Goal: Task Accomplishment & Management: Complete application form

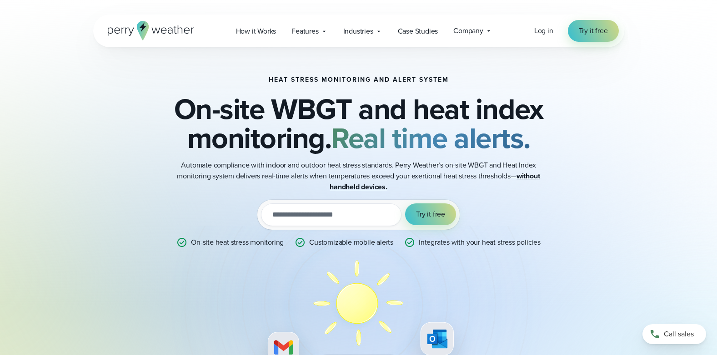
click at [313, 216] on input "email" at bounding box center [331, 215] width 140 height 23
type input "**********"
click at [434, 219] on span "Try it free" at bounding box center [430, 214] width 29 height 11
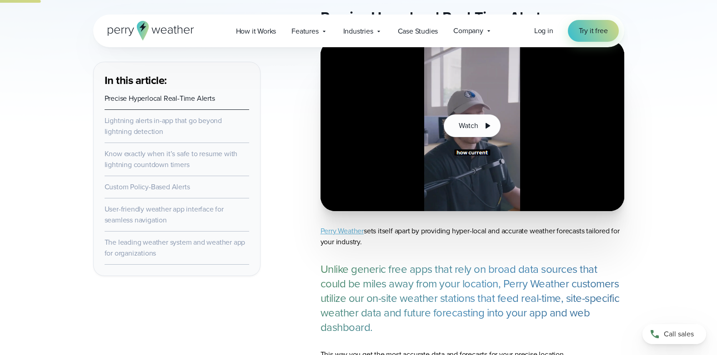
scroll to position [500, 0]
